Goal: Task Accomplishment & Management: Use online tool/utility

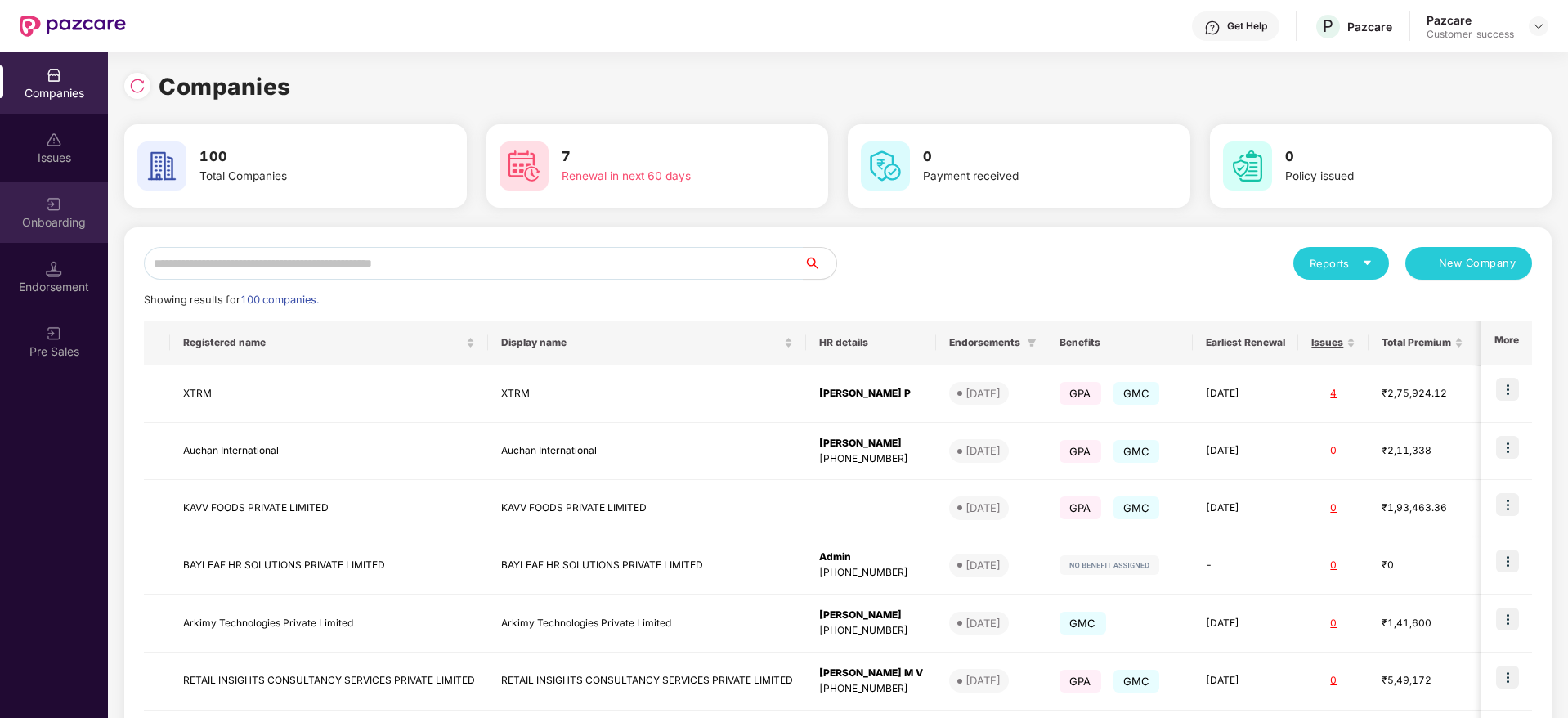
click at [67, 234] on div "Onboarding" at bounding box center [53, 212] width 108 height 62
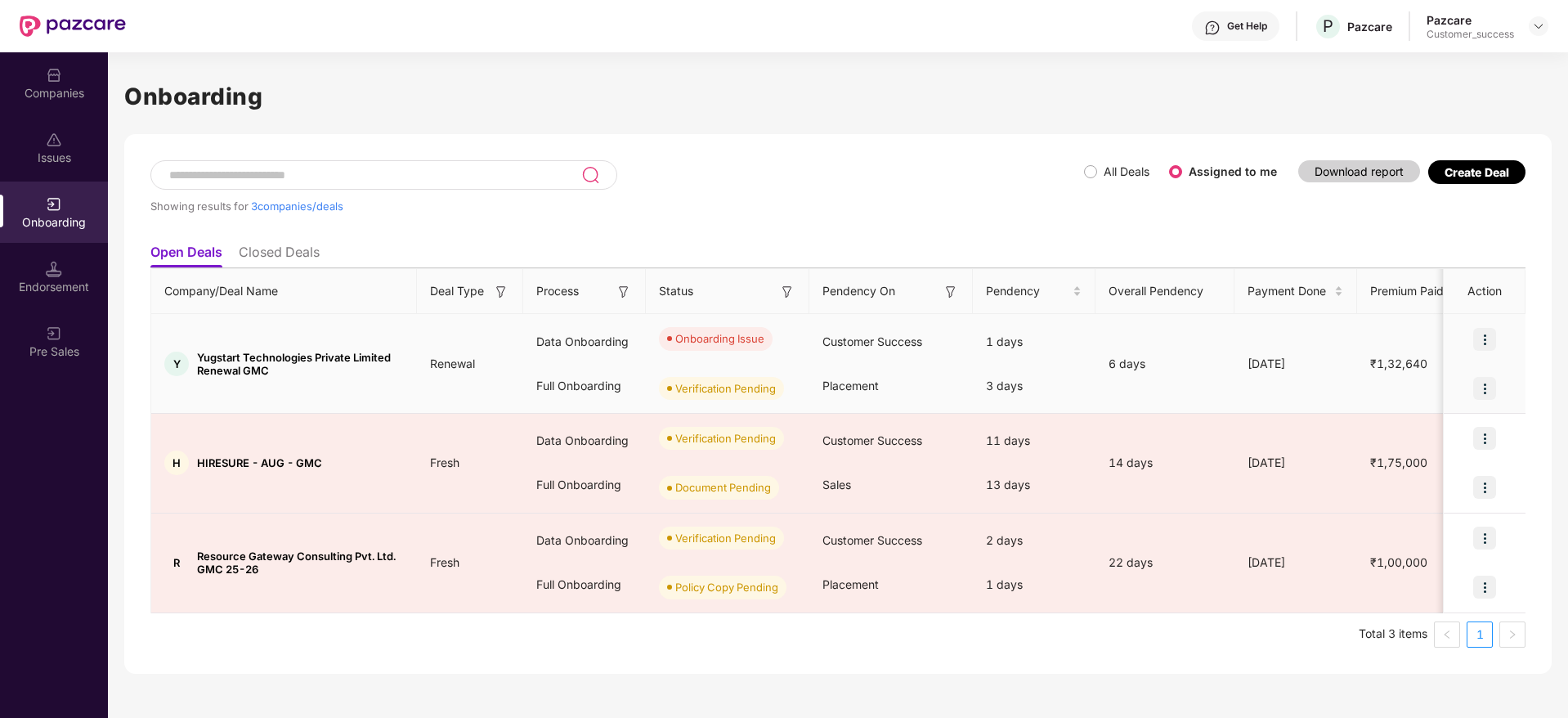
click at [1478, 336] on img at bounding box center [1484, 339] width 23 height 23
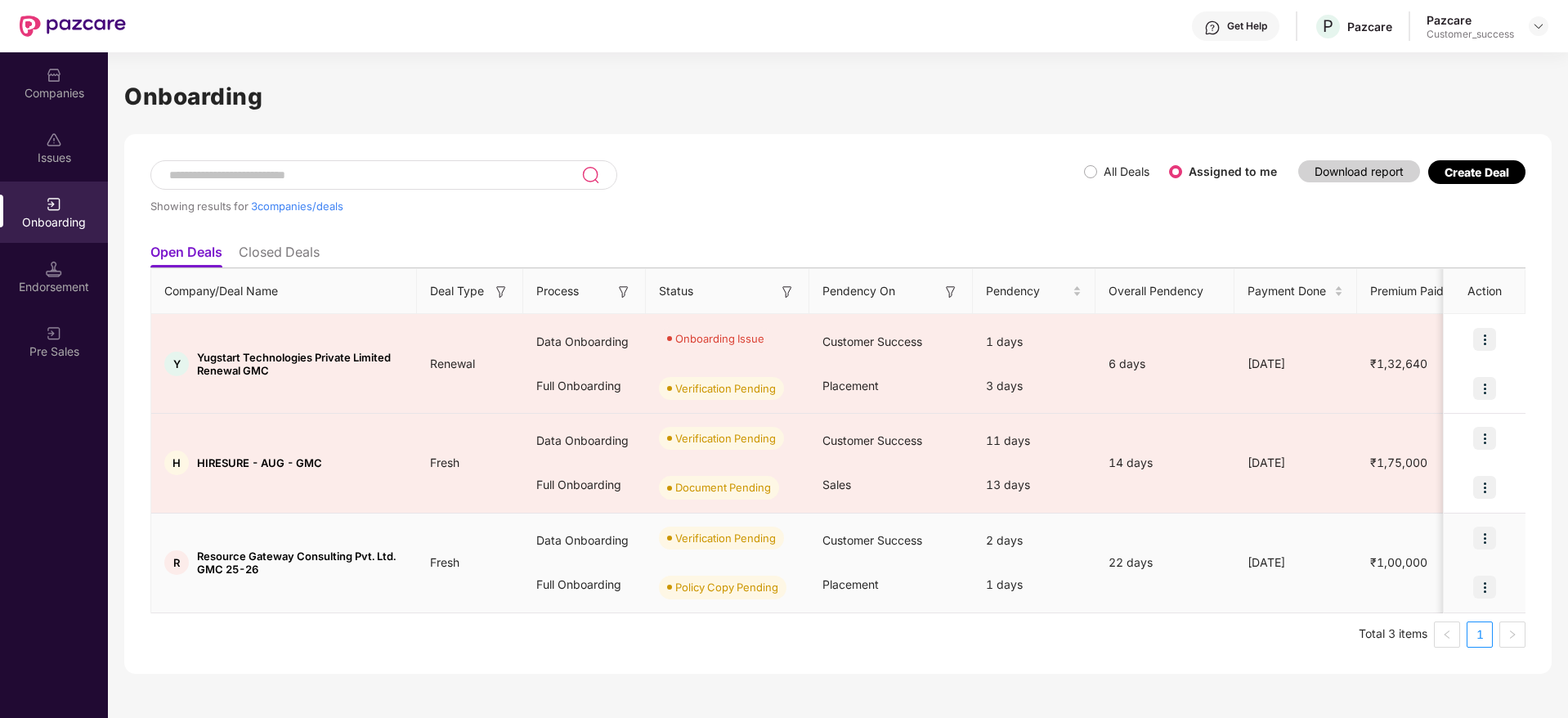
click at [1483, 541] on img at bounding box center [1484, 537] width 23 height 23
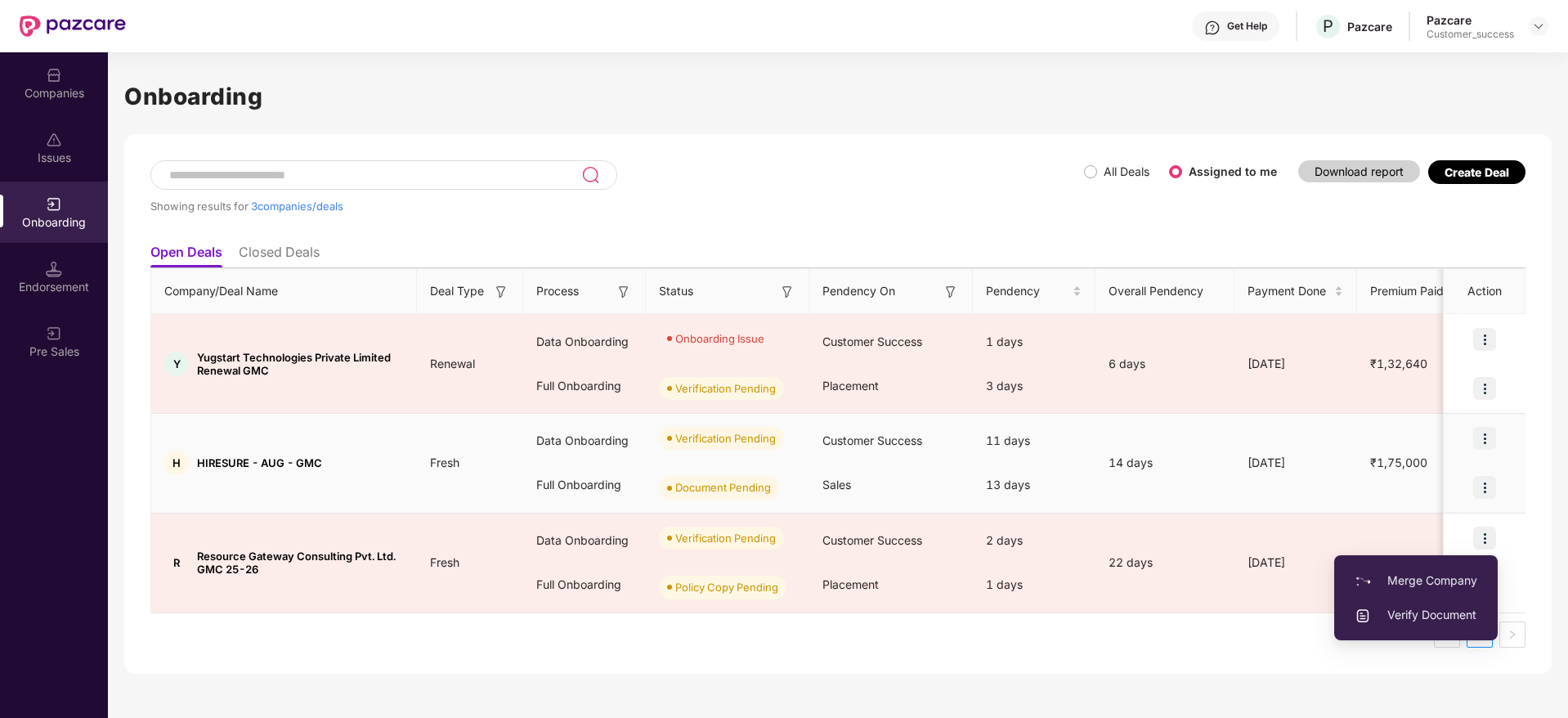
click at [1480, 449] on img at bounding box center [1484, 438] width 23 height 23
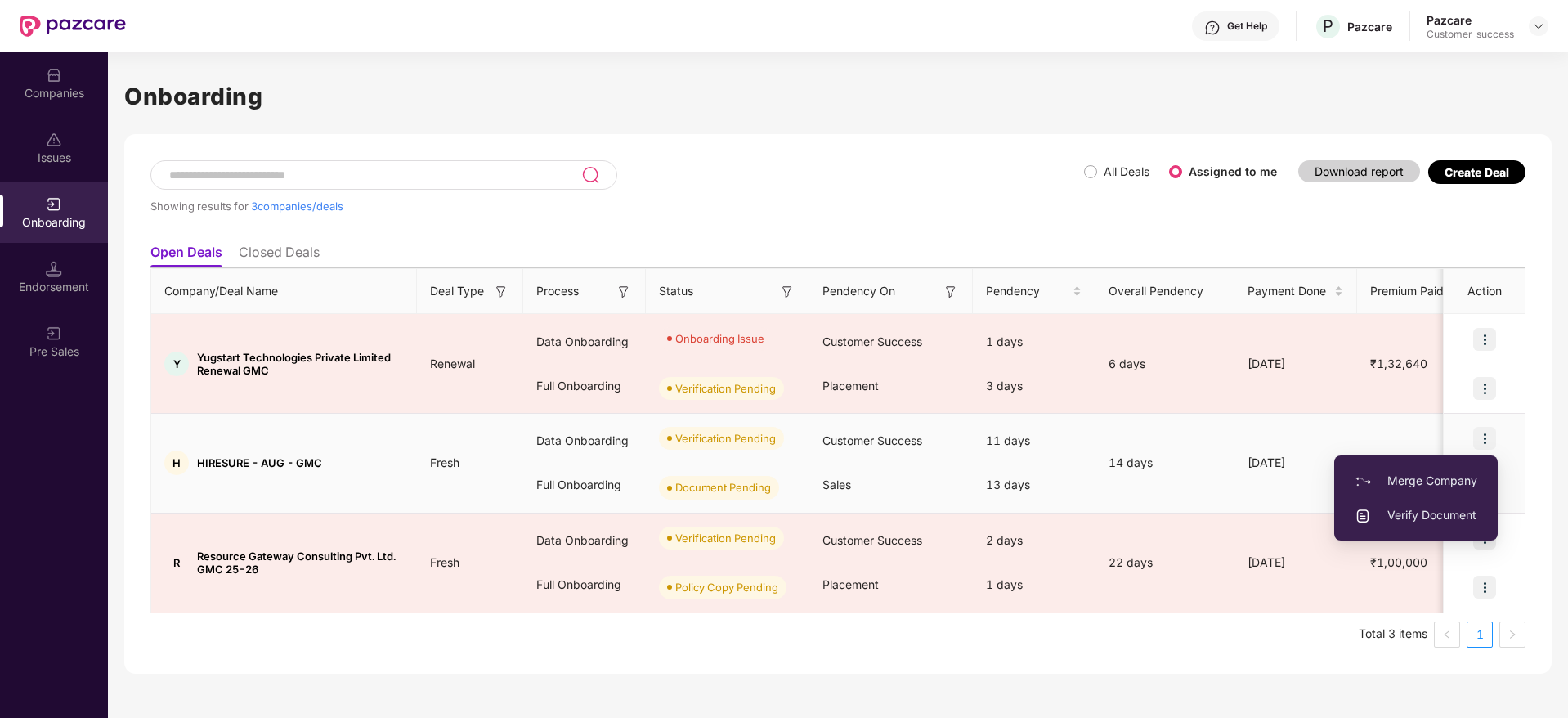
click at [1418, 520] on span "Verify Document" at bounding box center [1416, 515] width 123 height 18
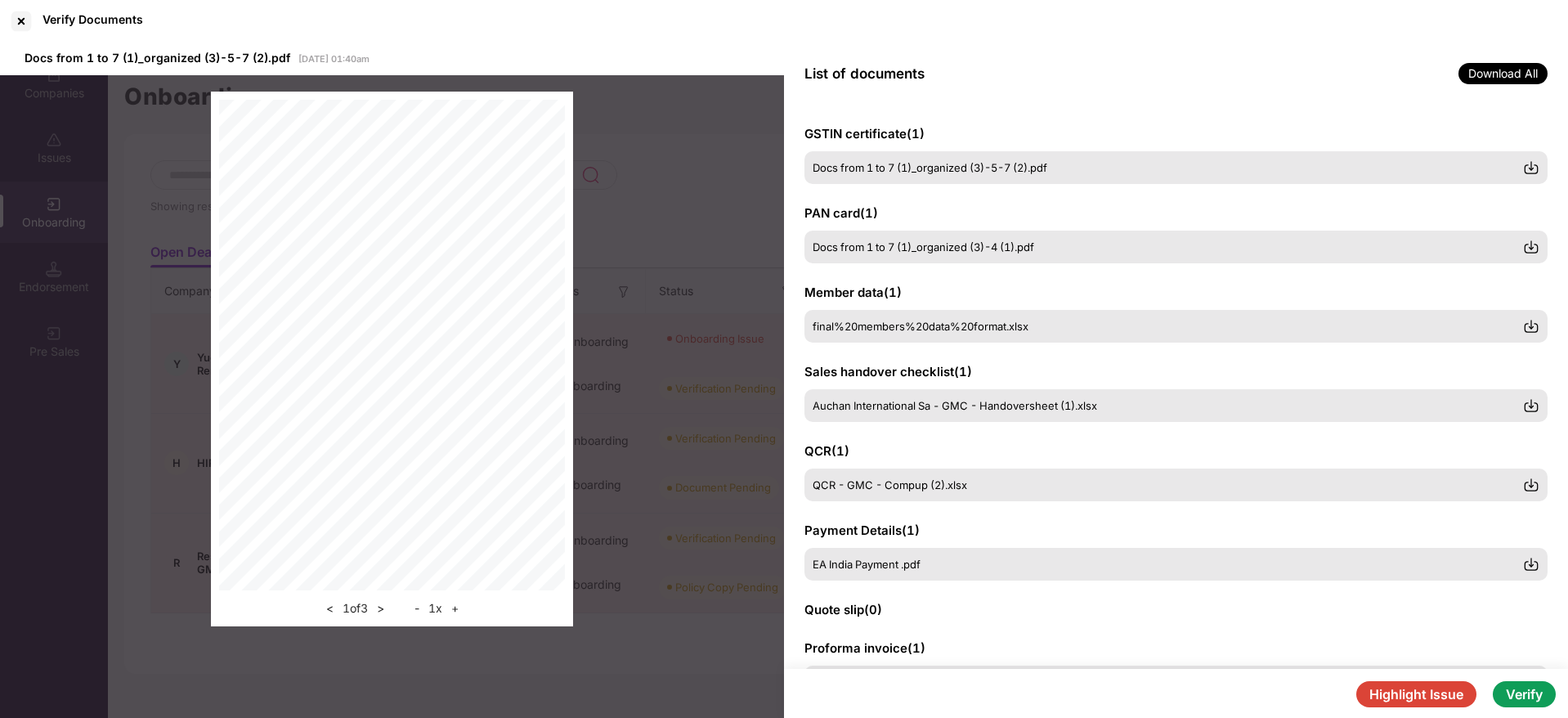
click at [1385, 685] on button "Highlight Issue" at bounding box center [1416, 694] width 120 height 26
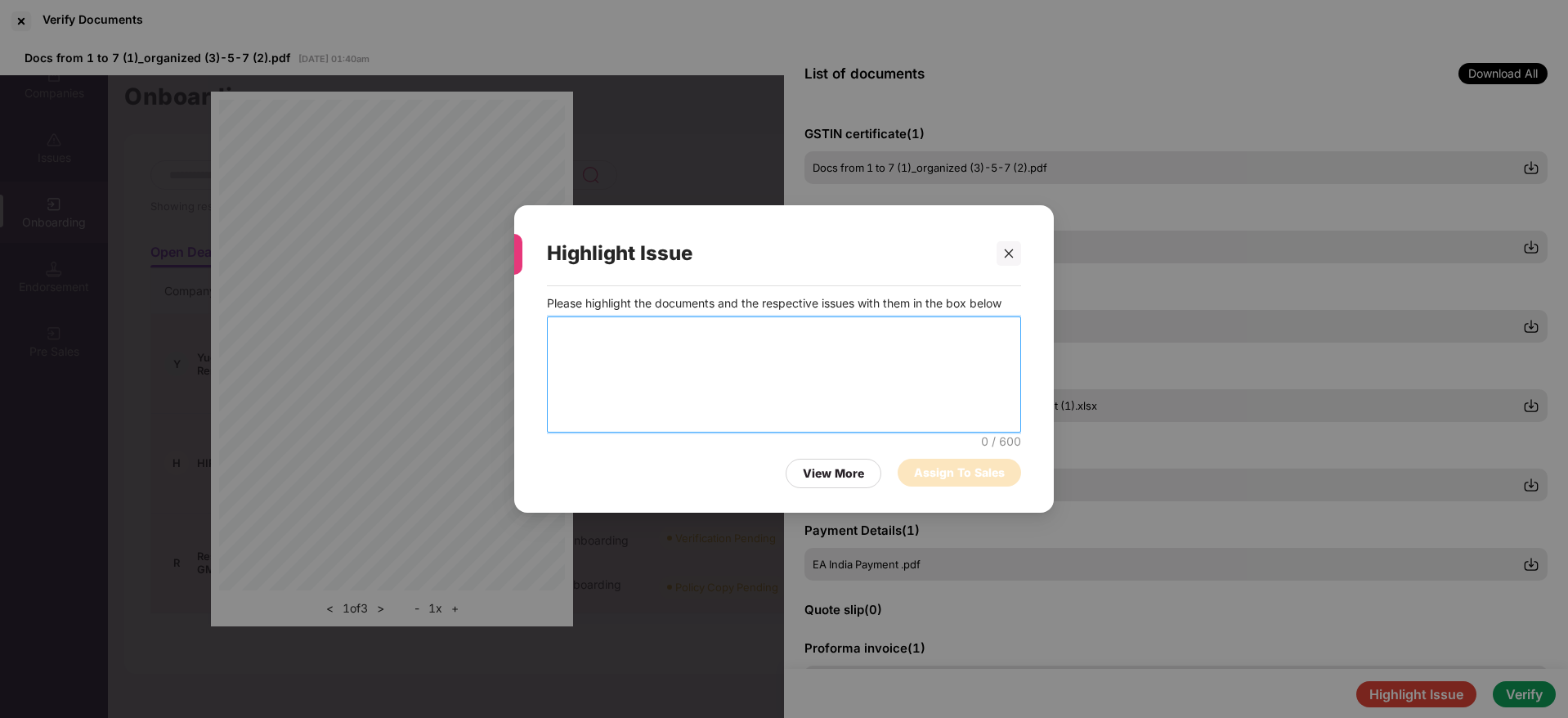
click at [708, 368] on textarea at bounding box center [784, 374] width 474 height 116
type textarea "**********"
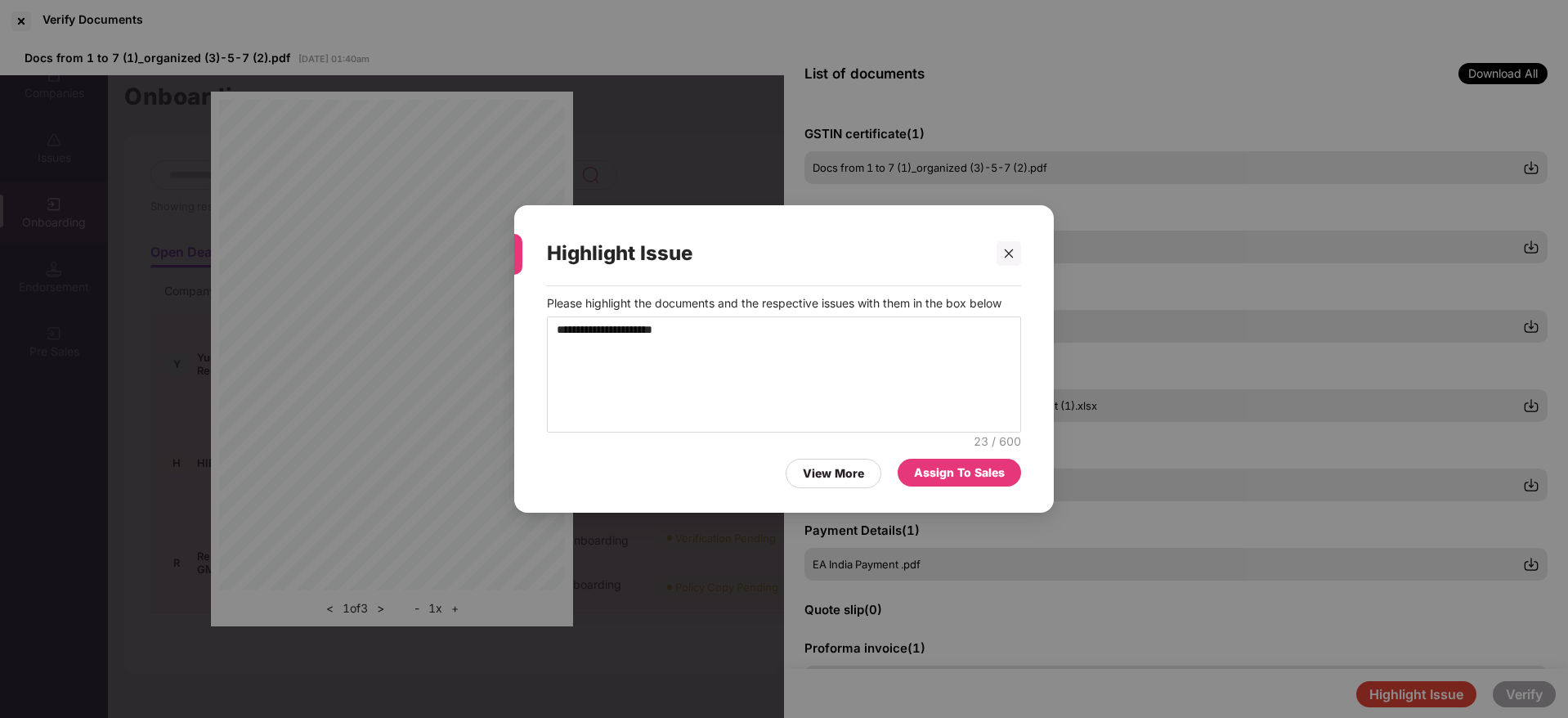
click at [952, 474] on div "Assign To Sales" at bounding box center [960, 473] width 90 height 18
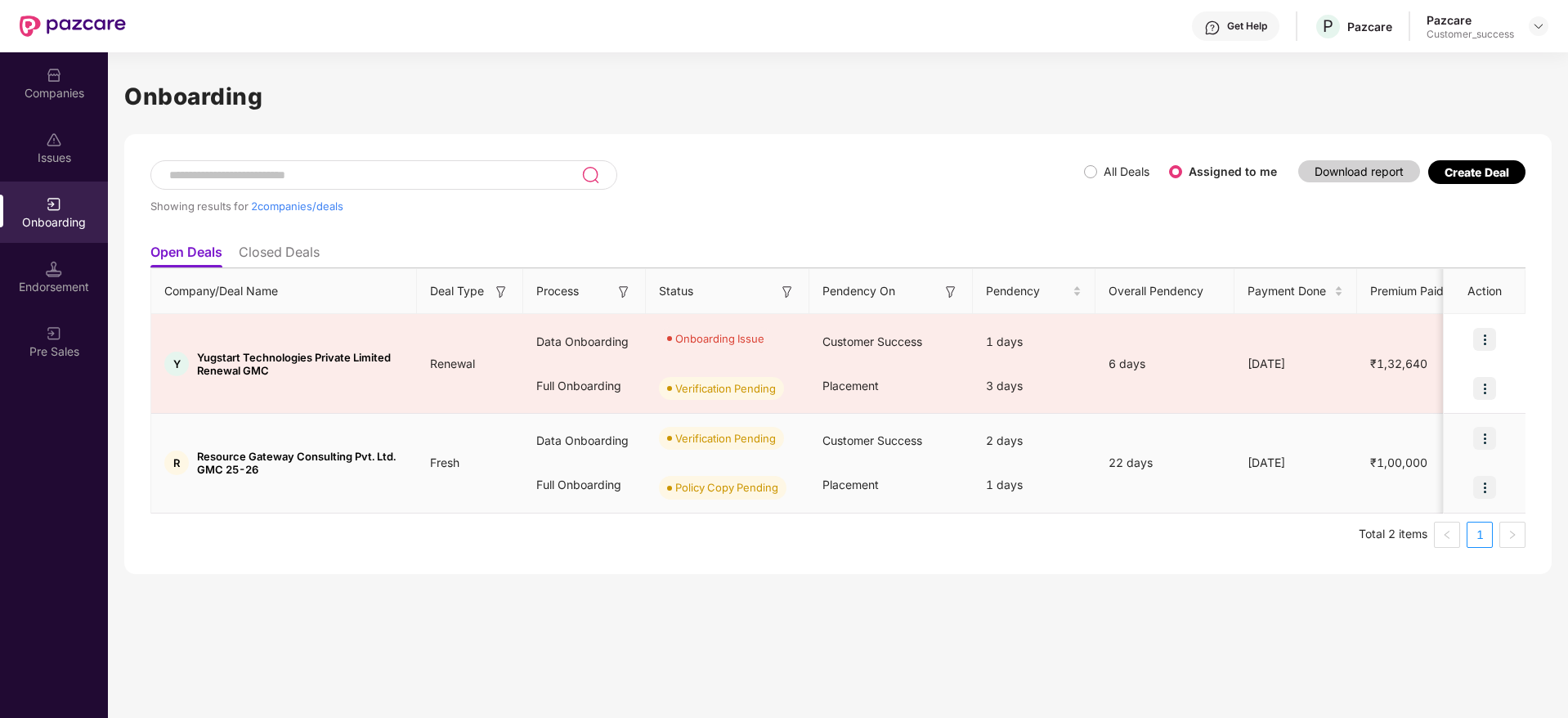
click at [1480, 442] on img at bounding box center [1484, 438] width 23 height 23
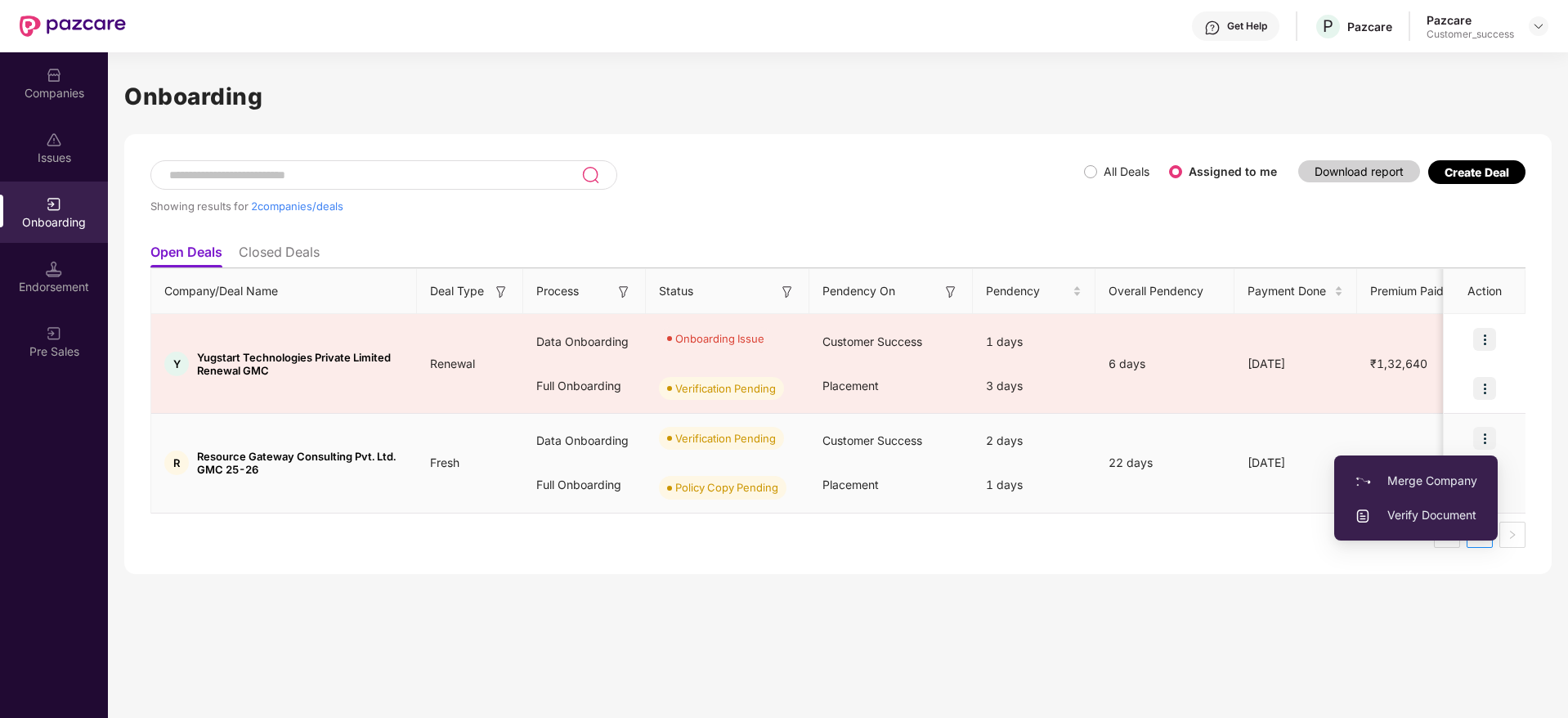
click at [1419, 507] on span "Verify Document" at bounding box center [1416, 515] width 123 height 18
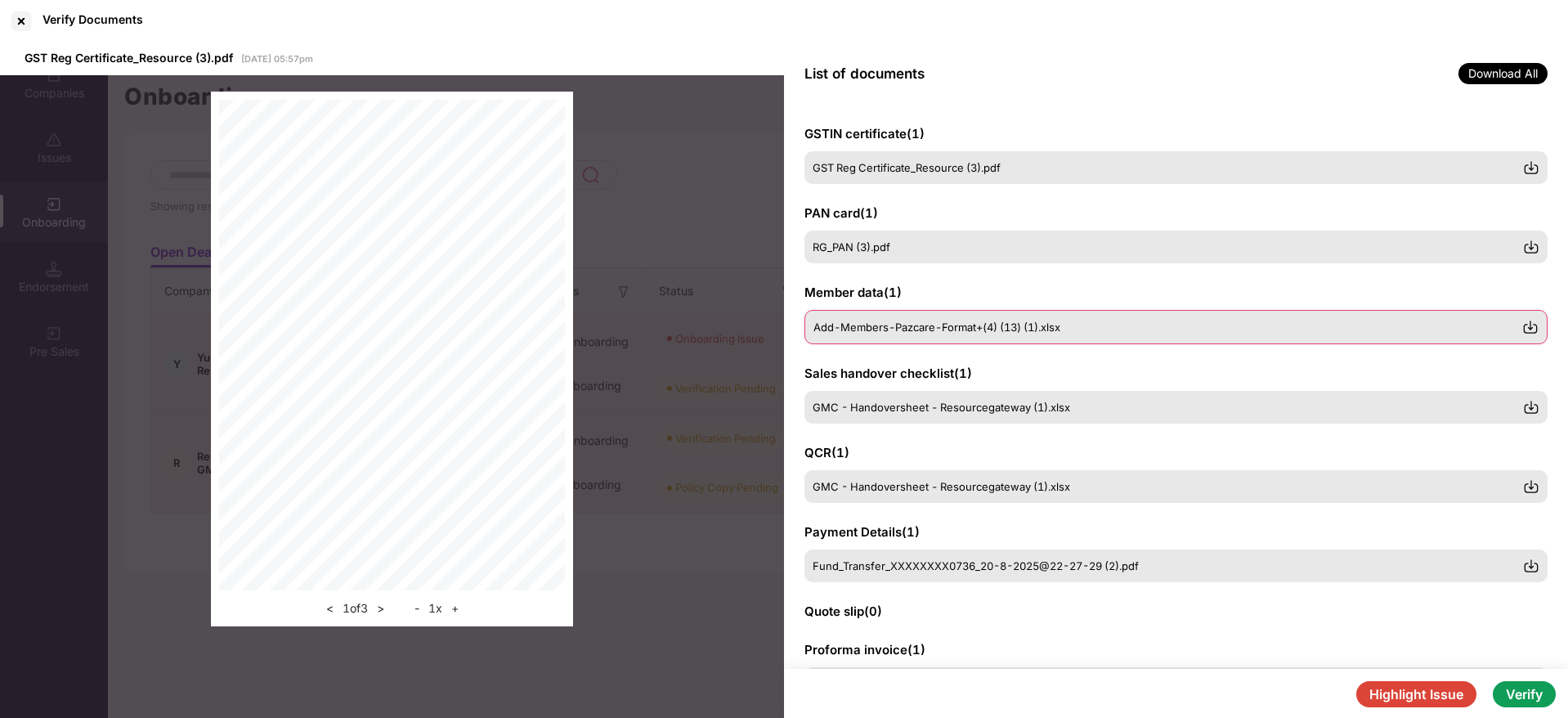
click at [1101, 327] on div "Add-Members-Pazcare-Format+(4) (13) (1).xlsx" at bounding box center [1168, 327] width 709 height 13
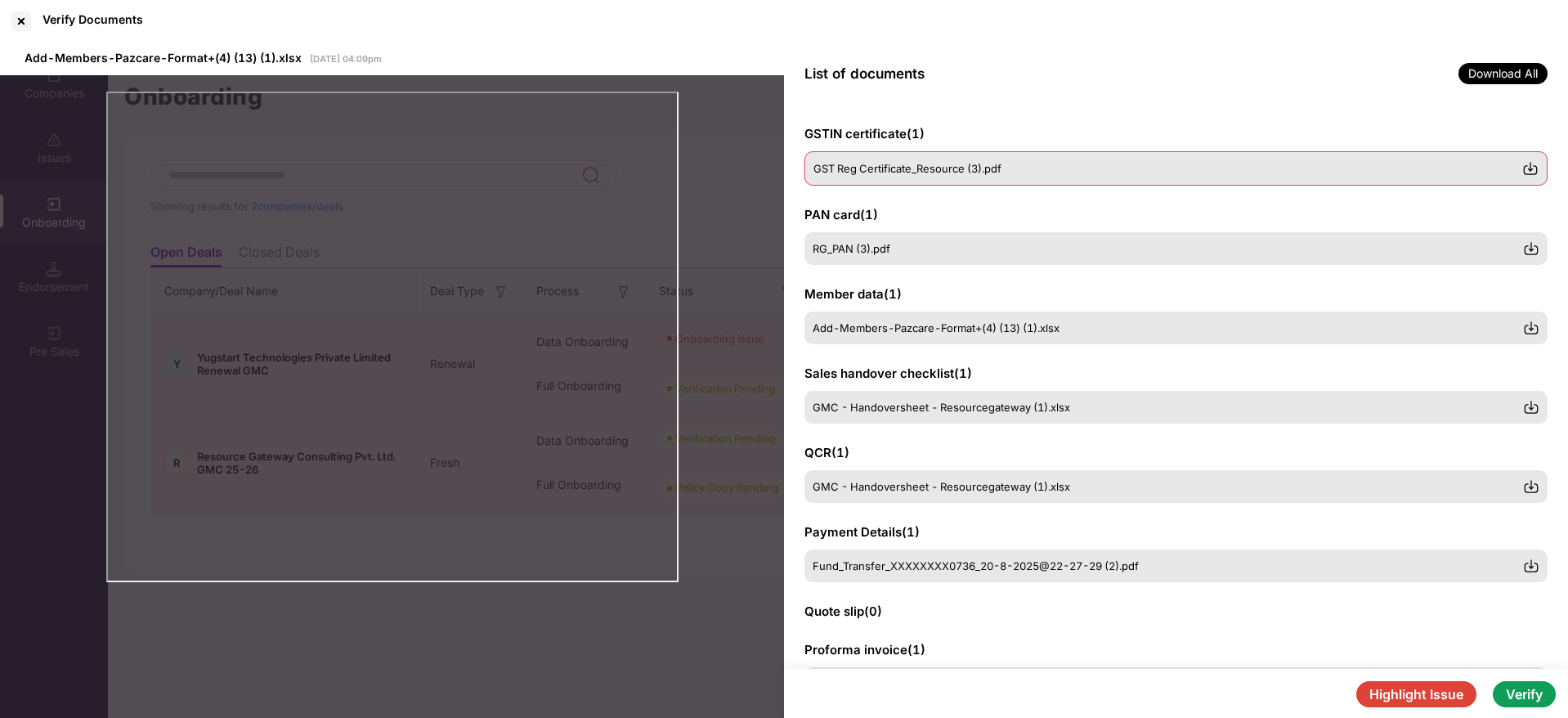
click at [1527, 176] on img at bounding box center [1531, 169] width 17 height 17
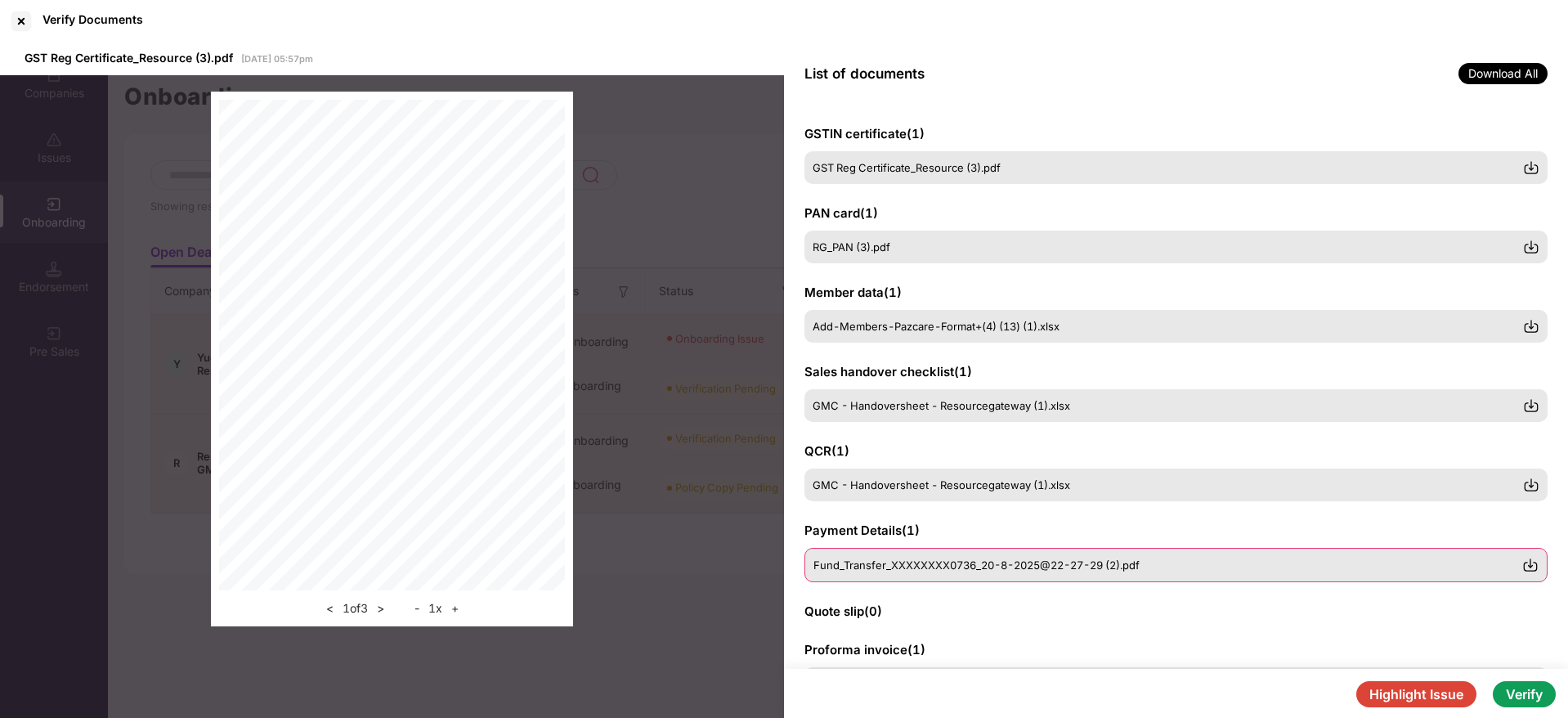
click at [954, 569] on span "Fund_Transfer_XXXXXXXX0736_20-8-2025@22-27-29 (2).pdf" at bounding box center [977, 565] width 326 height 13
click at [923, 494] on div "GMC - Handoversheet - Resourcegateway (1).xlsx" at bounding box center [1176, 485] width 743 height 34
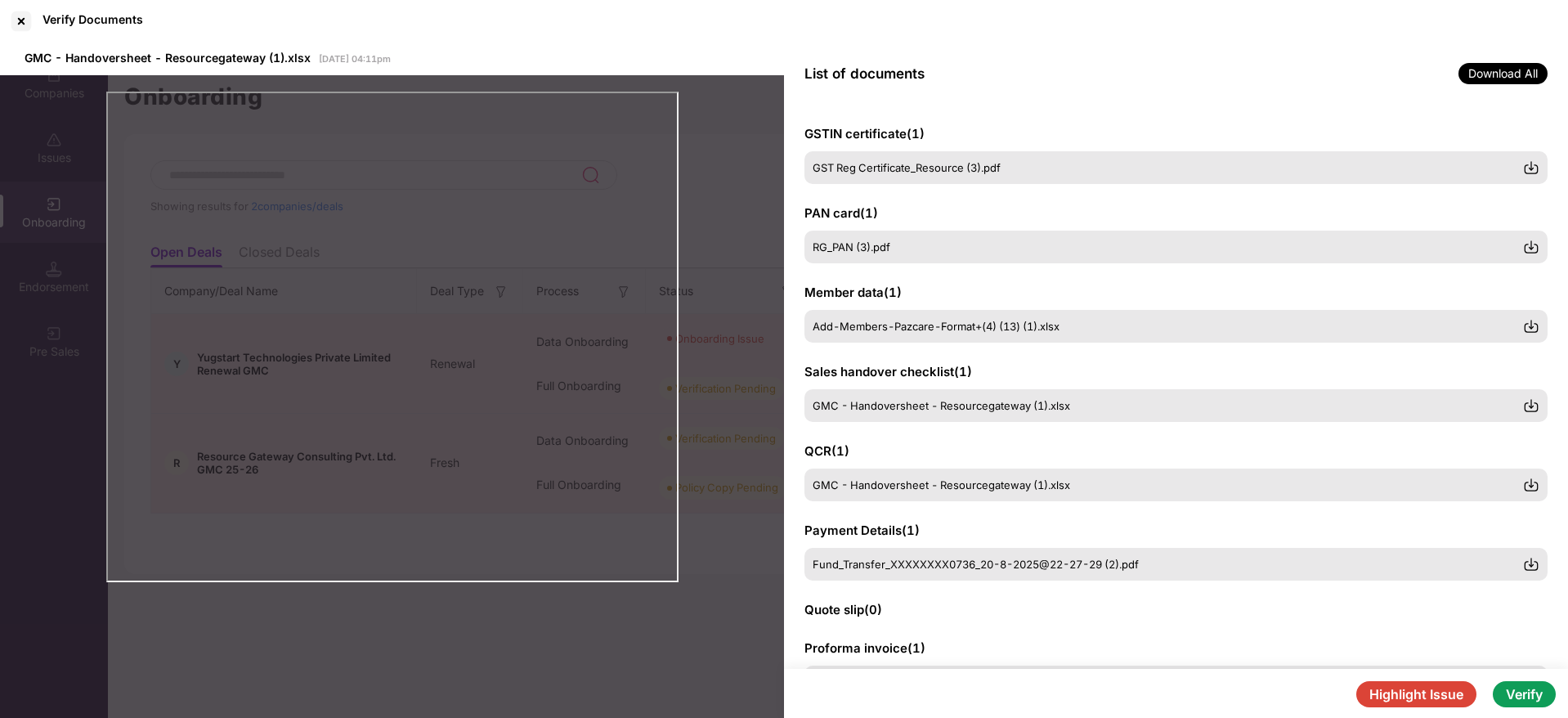
click at [1415, 686] on button "Highlight Issue" at bounding box center [1416, 694] width 120 height 26
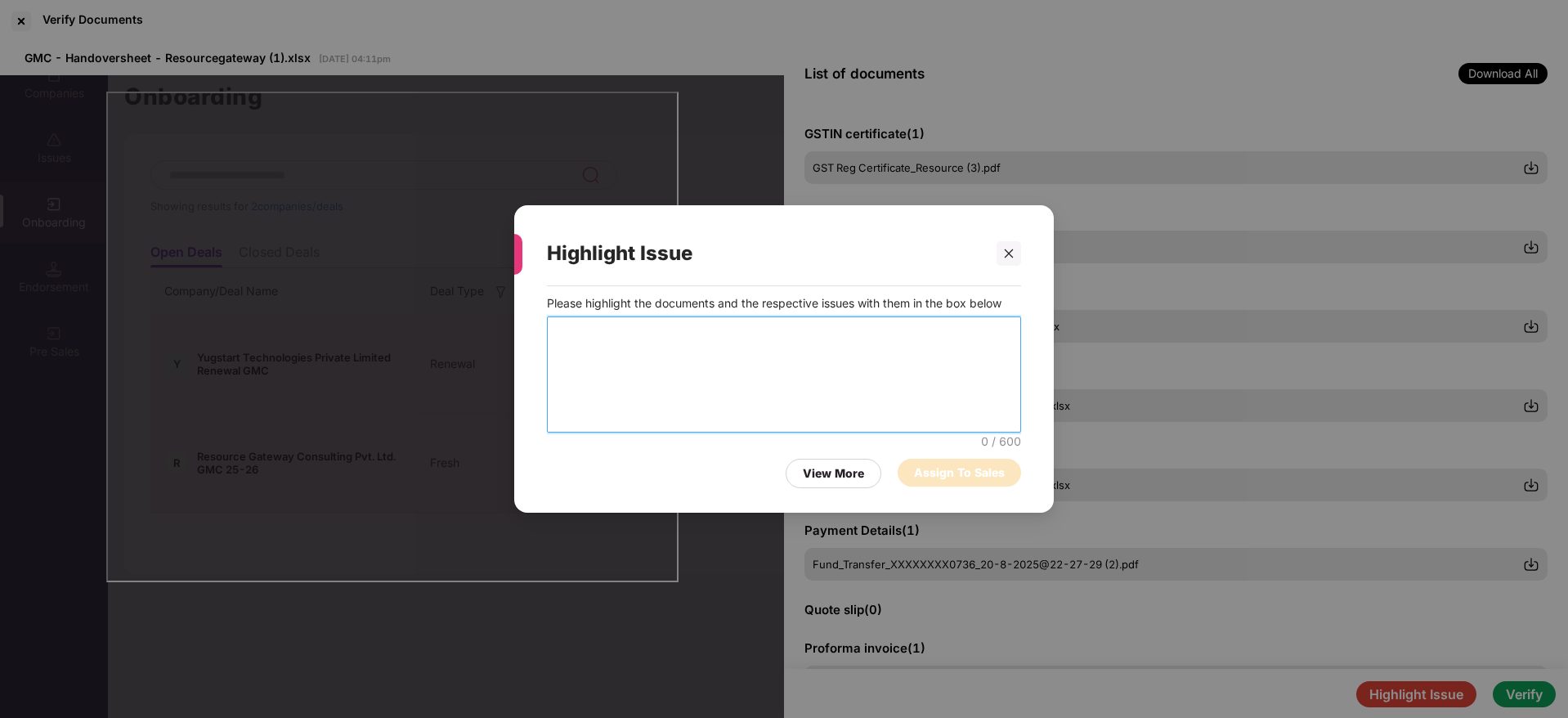
click at [708, 365] on textarea at bounding box center [784, 374] width 474 height 116
type textarea "**********"
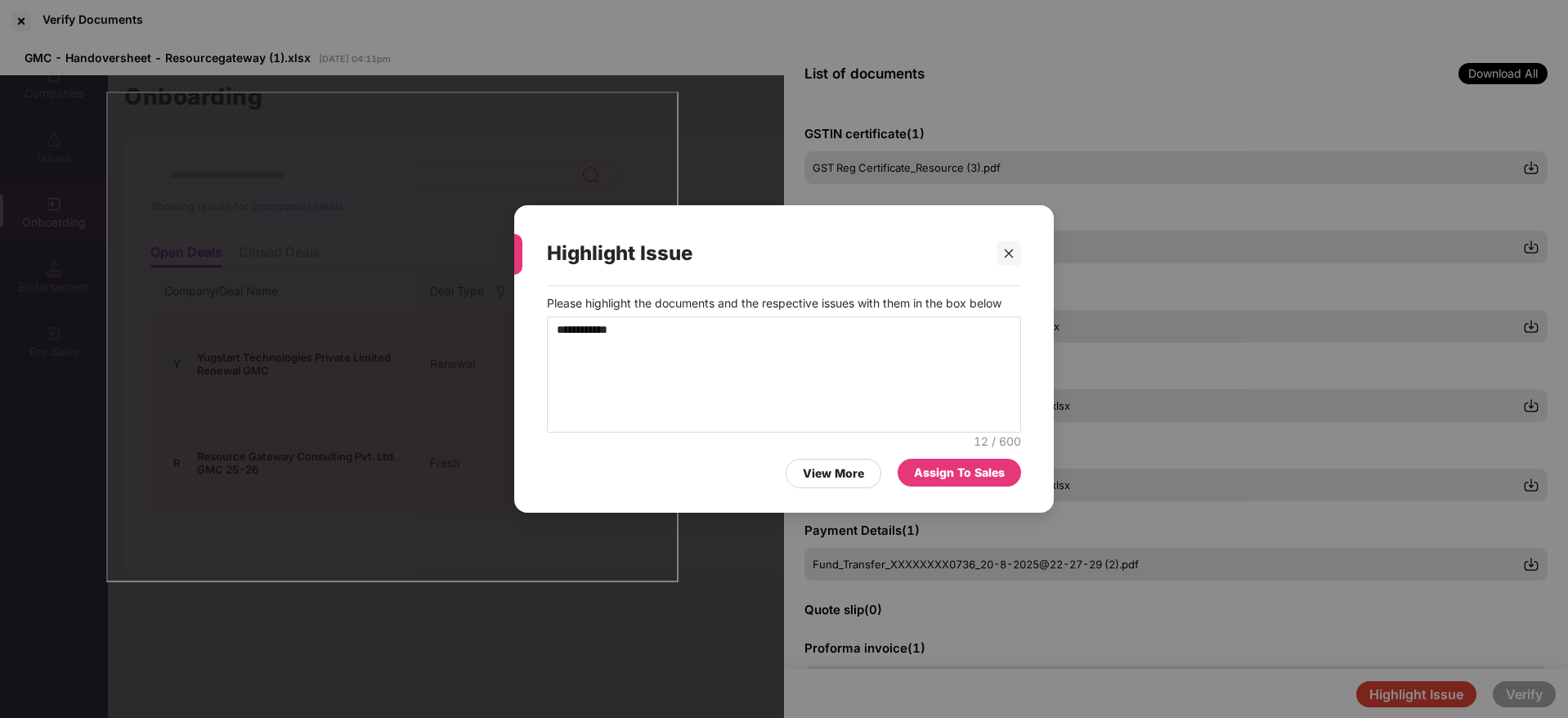
click at [941, 470] on div "Assign To Sales" at bounding box center [960, 473] width 90 height 18
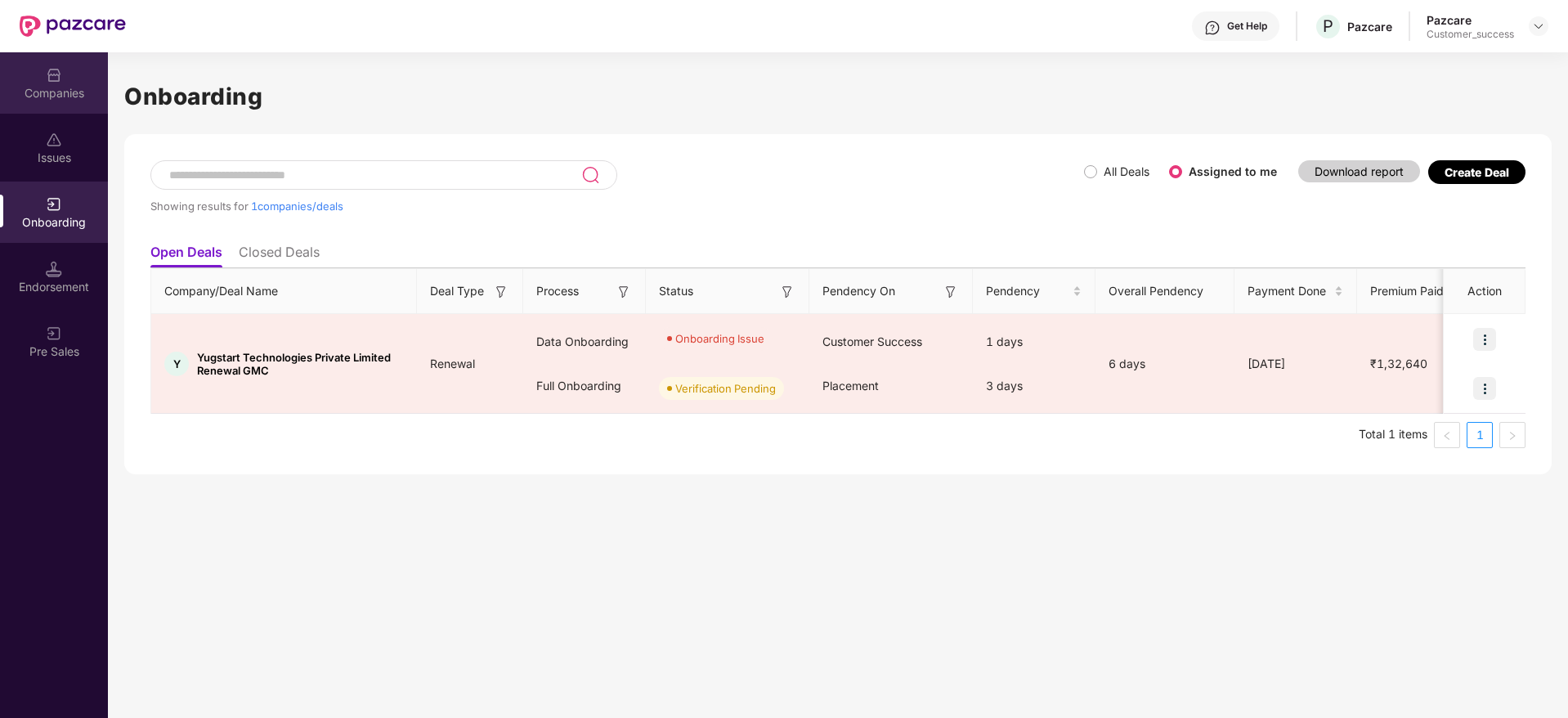
click at [18, 82] on div "Companies" at bounding box center [53, 83] width 108 height 62
